Goal: Transaction & Acquisition: Download file/media

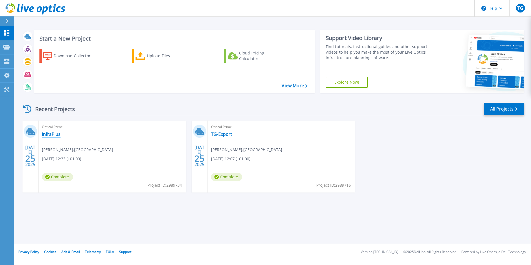
click at [56, 133] on link "InfraPlus" at bounding box center [51, 134] width 19 height 6
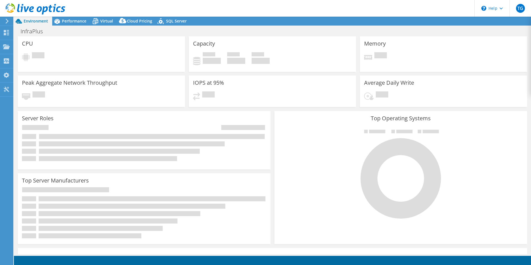
select select "USD"
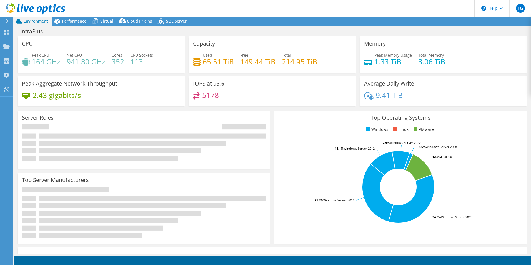
select select "EULondon"
select select "GBP"
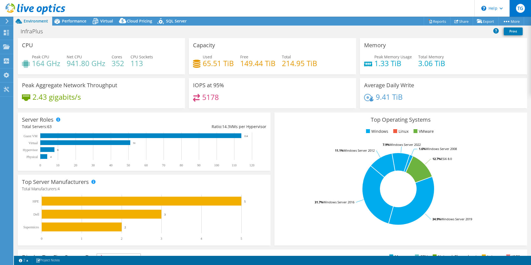
click at [517, 6] on span "TG" at bounding box center [520, 8] width 9 height 9
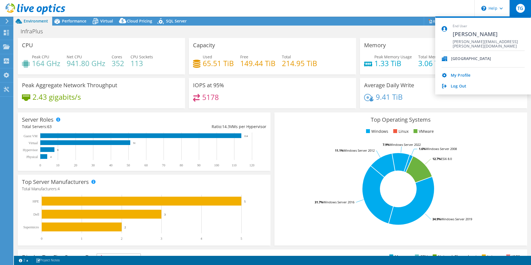
click at [461, 57] on div "[GEOGRAPHIC_DATA]" at bounding box center [471, 58] width 40 height 5
click at [458, 42] on span "[PERSON_NAME][EMAIL_ADDRESS][PERSON_NAME][DOMAIN_NAME]" at bounding box center [488, 41] width 72 height 5
click at [7, 74] on use at bounding box center [7, 74] width 6 height 5
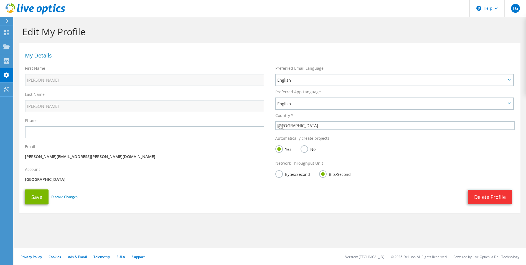
select select "75"
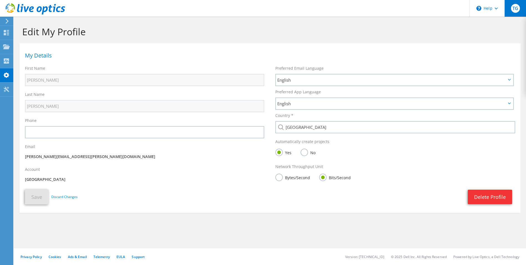
click at [512, 11] on span "TG" at bounding box center [515, 8] width 9 height 9
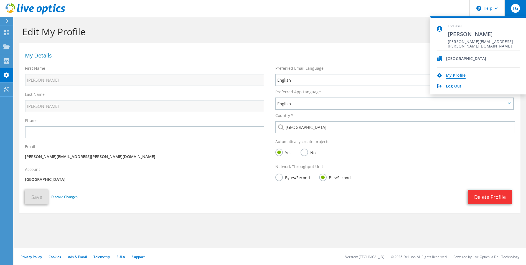
click at [461, 78] on link "My Profile" at bounding box center [456, 75] width 20 height 5
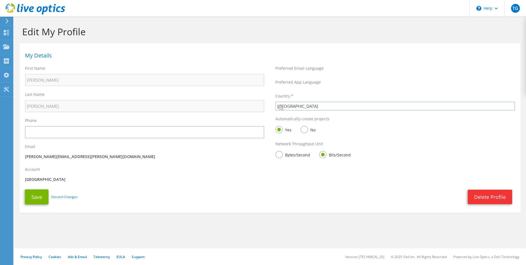
select select "75"
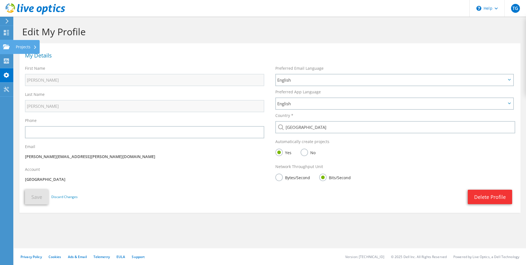
click at [6, 47] on use at bounding box center [6, 46] width 7 height 5
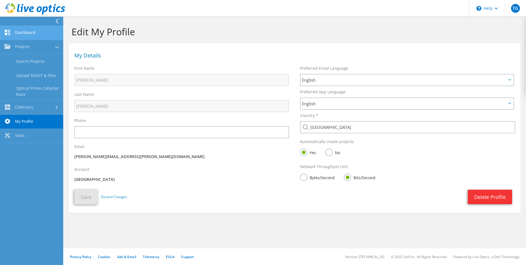
click at [19, 34] on link "Dashboard" at bounding box center [31, 33] width 63 height 14
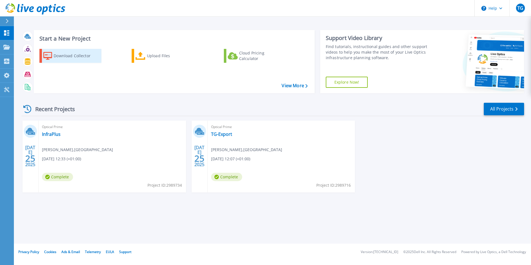
click at [78, 57] on div "Download Collector" at bounding box center [76, 55] width 44 height 11
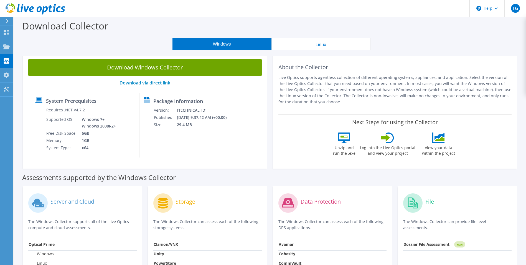
click at [409, 37] on div "Download Collector" at bounding box center [270, 27] width 507 height 21
click at [148, 70] on link "Download Windows Collector" at bounding box center [145, 67] width 234 height 17
drag, startPoint x: 347, startPoint y: 144, endPoint x: 229, endPoint y: 126, distance: 120.2
click at [243, 139] on div "System Prerequisites Requires .NET V4.7.2+ Supported OS: Windows 7+ Windows 200…" at bounding box center [145, 125] width 228 height 65
drag, startPoint x: 158, startPoint y: 22, endPoint x: 183, endPoint y: 28, distance: 25.8
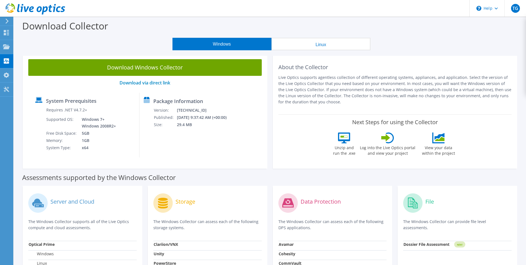
click at [158, 22] on div "Download Collector" at bounding box center [270, 27] width 507 height 21
click at [7, 47] on use at bounding box center [6, 46] width 7 height 5
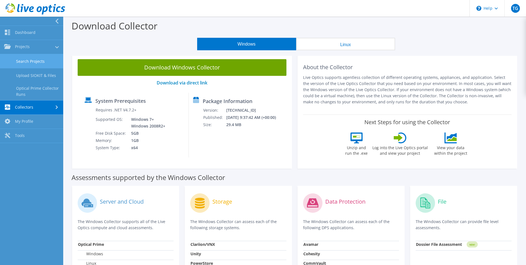
click at [35, 59] on link "Search Projects" at bounding box center [31, 61] width 63 height 14
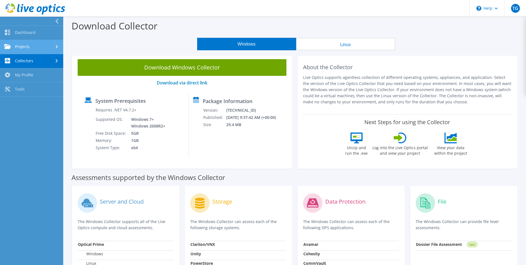
click at [55, 51] on link "Projects" at bounding box center [31, 47] width 63 height 14
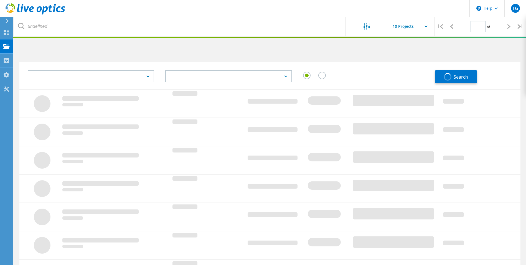
type input "1"
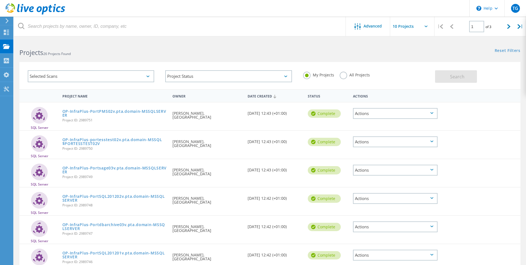
click at [354, 74] on label "All Projects" at bounding box center [355, 74] width 30 height 5
click at [0, 0] on input "All Projects" at bounding box center [0, 0] width 0 height 0
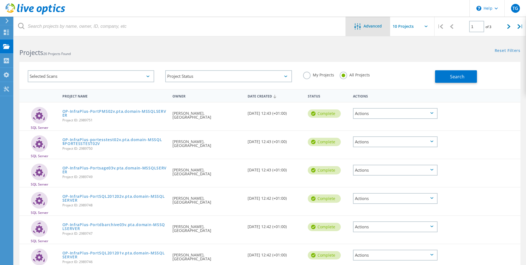
click at [367, 31] on div "Advanced" at bounding box center [368, 26] width 44 height 19
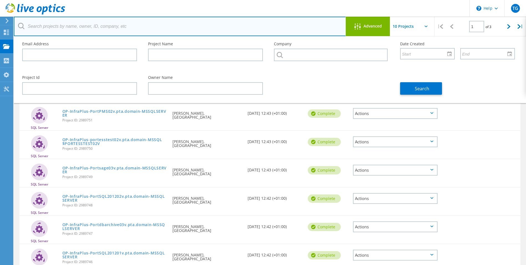
click at [173, 23] on input "text" at bounding box center [180, 26] width 332 height 19
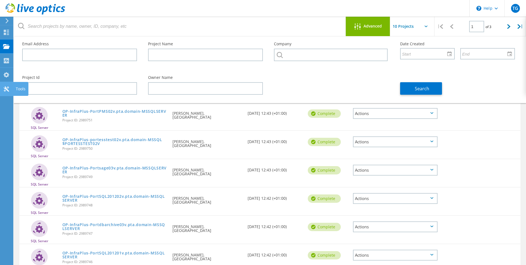
click at [5, 90] on use at bounding box center [6, 88] width 5 height 5
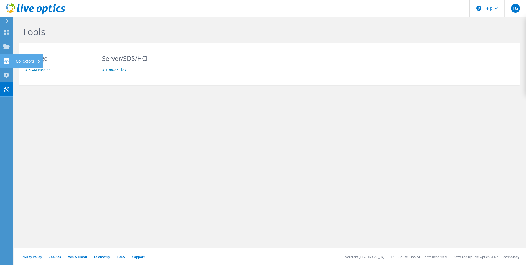
click at [4, 61] on icon at bounding box center [6, 60] width 7 height 5
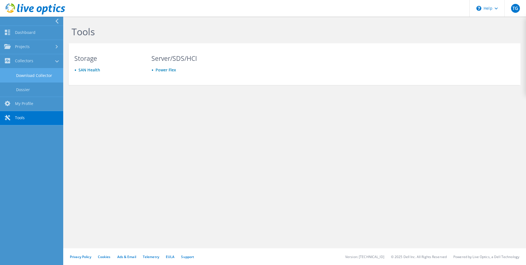
click at [33, 75] on link "Download Collector" at bounding box center [31, 75] width 63 height 14
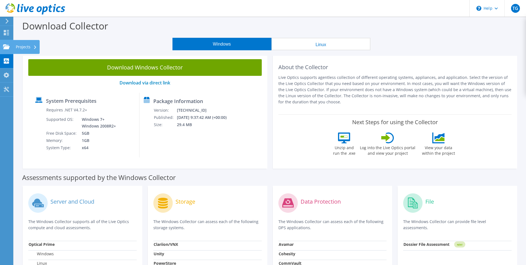
click at [3, 45] on icon at bounding box center [6, 46] width 7 height 5
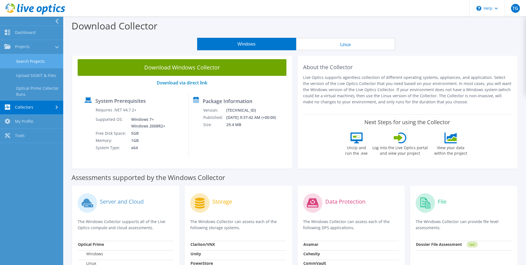
click at [28, 60] on link "Search Projects" at bounding box center [31, 61] width 63 height 14
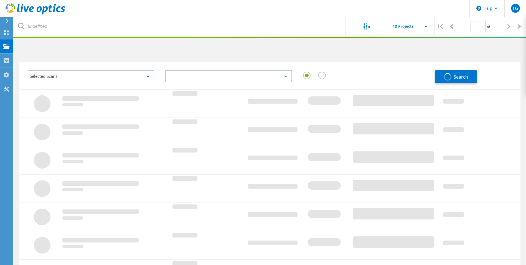
type input "1"
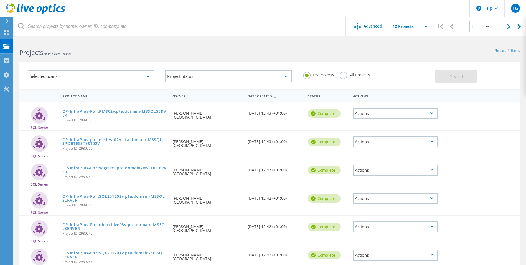
click at [345, 76] on label "All Projects" at bounding box center [355, 74] width 30 height 5
click at [0, 0] on input "All Projects" at bounding box center [0, 0] width 0 height 0
drag, startPoint x: 325, startPoint y: 76, endPoint x: 318, endPoint y: 77, distance: 7.8
click at [325, 76] on label "My Projects" at bounding box center [318, 74] width 31 height 5
click at [0, 0] on input "My Projects" at bounding box center [0, 0] width 0 height 0
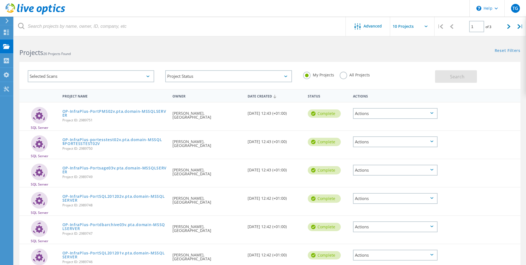
drag, startPoint x: 314, startPoint y: 76, endPoint x: 311, endPoint y: 77, distance: 3.1
click at [312, 77] on div "My Projects" at bounding box center [318, 76] width 31 height 8
click at [127, 79] on div "Selected Scans" at bounding box center [91, 76] width 127 height 12
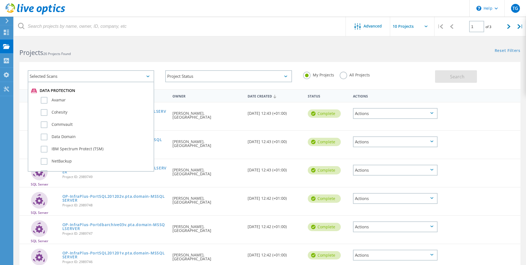
scroll to position [305, 0]
click at [387, 55] on div "Projects 26 Projects Found Reset Filters Show Filters" at bounding box center [270, 47] width 513 height 15
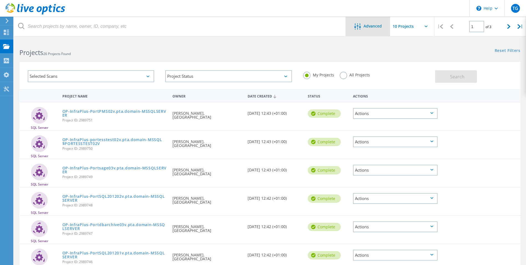
click at [388, 30] on div "Advanced" at bounding box center [368, 26] width 44 height 19
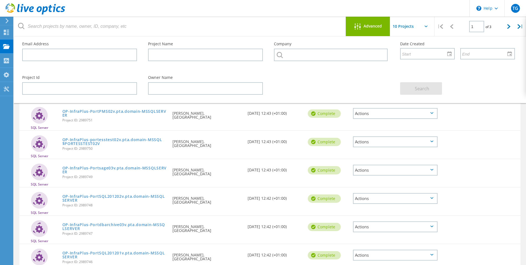
click at [421, 30] on input "text" at bounding box center [417, 26] width 55 height 19
click at [411, 67] on div "Show 40 Projects" at bounding box center [418, 68] width 55 height 9
type input "Show 40 Projects"
click at [319, 56] on input "text" at bounding box center [330, 55] width 113 height 12
click at [416, 27] on input "Show 40 Projects" at bounding box center [417, 26] width 55 height 19
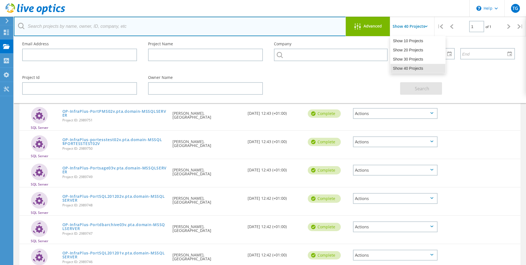
drag, startPoint x: 259, startPoint y: 30, endPoint x: 249, endPoint y: 31, distance: 10.6
click at [259, 31] on input "text" at bounding box center [180, 26] width 332 height 19
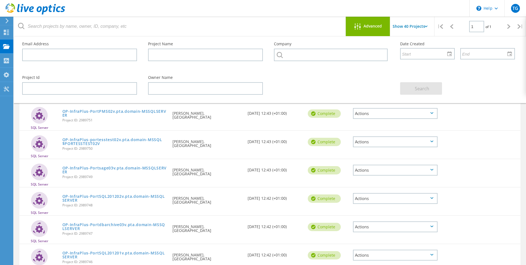
click at [485, 141] on div "SQL Server OP-InfraPlus-portesstest02v.pta.domain-MSSQL$PORTESSTEST02V Project …" at bounding box center [269, 145] width 501 height 28
click at [419, 111] on div "Actions" at bounding box center [395, 113] width 85 height 11
click at [468, 119] on div "SQL Server OP-InfraPlus-PortPMS02v.pta.domain-MSSQLSERVER Project ID: 2989751 R…" at bounding box center [269, 116] width 501 height 28
